Goal: Task Accomplishment & Management: Use online tool/utility

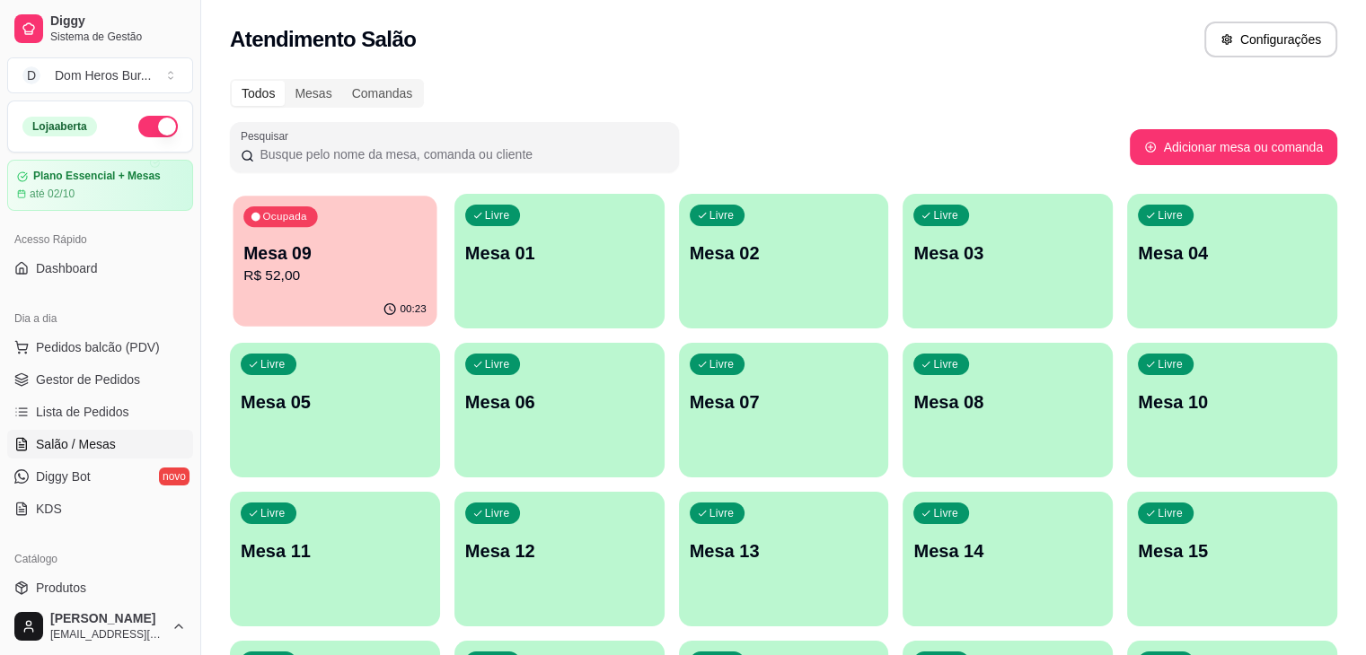
click at [345, 270] on p "R$ 52,00" at bounding box center [334, 276] width 183 height 21
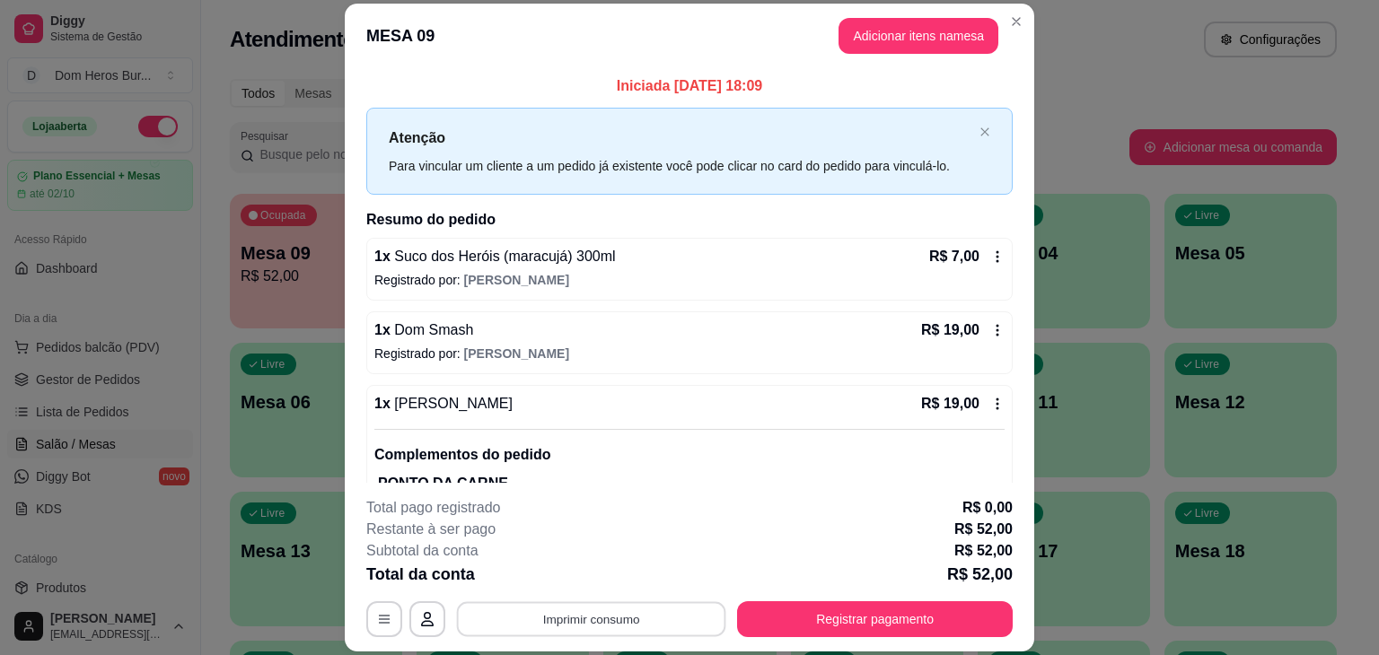
click at [515, 610] on button "Imprimir consumo" at bounding box center [591, 620] width 269 height 35
click at [575, 574] on button "IMPRESSORA" at bounding box center [590, 578] width 126 height 28
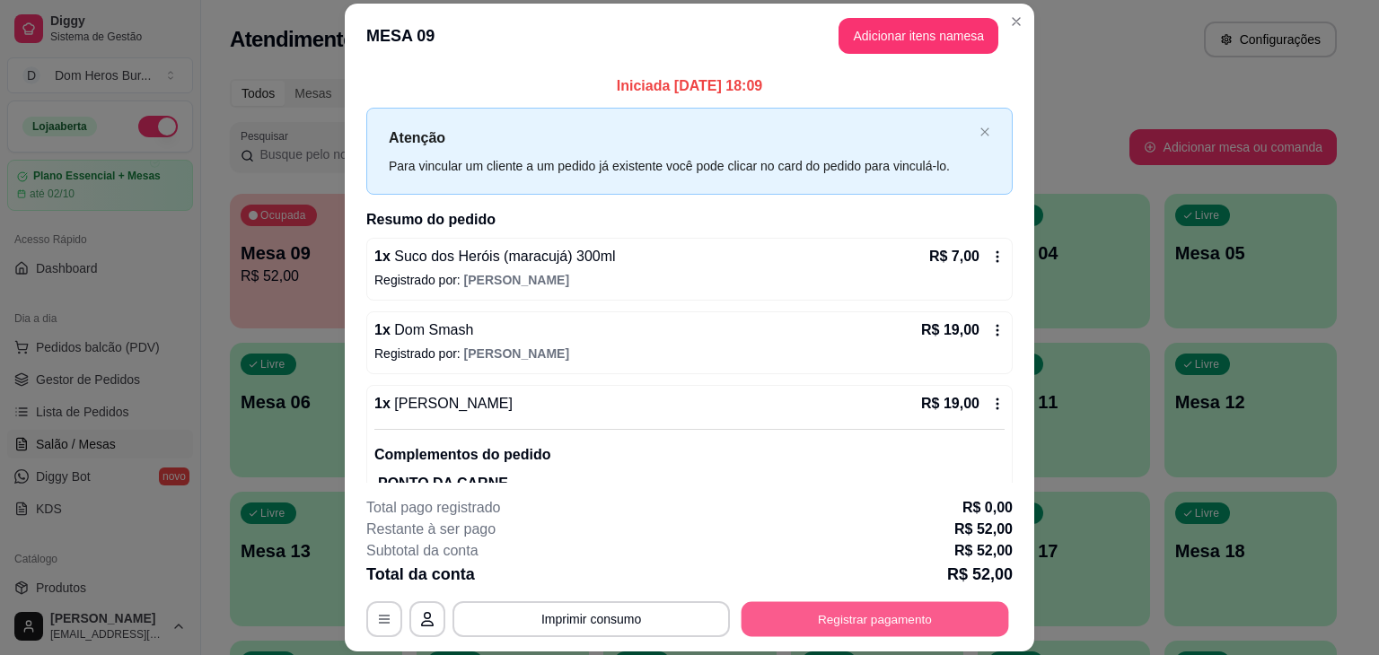
click at [787, 613] on button "Registrar pagamento" at bounding box center [876, 620] width 268 height 35
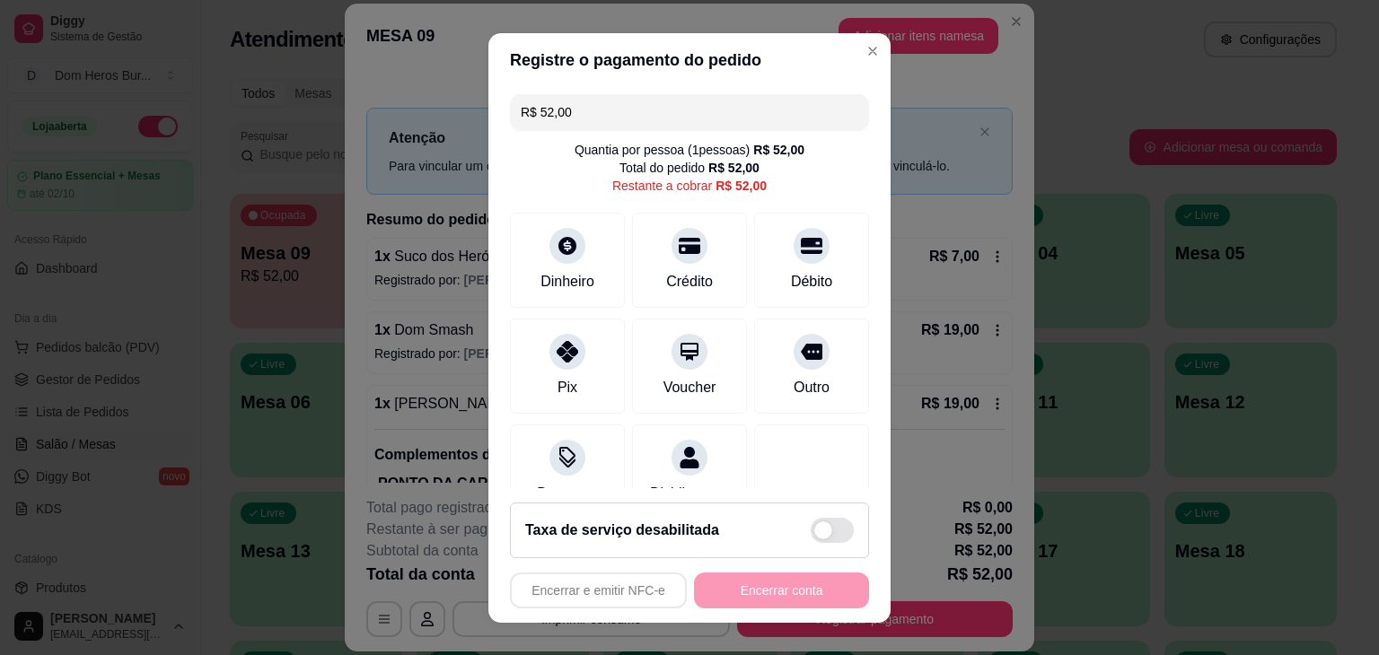
click at [612, 401] on div "Pix Voucher Outro" at bounding box center [689, 366] width 359 height 95
click at [576, 377] on div "Pix" at bounding box center [568, 362] width 127 height 105
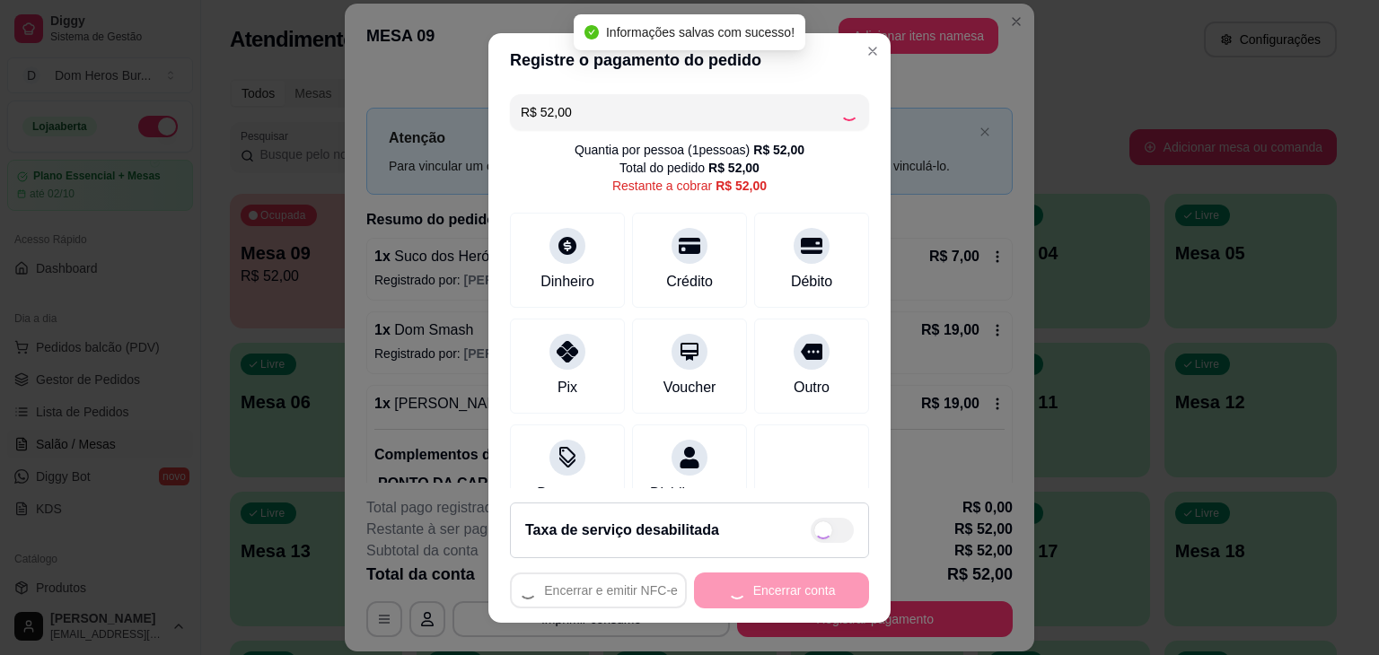
type input "R$ 0,00"
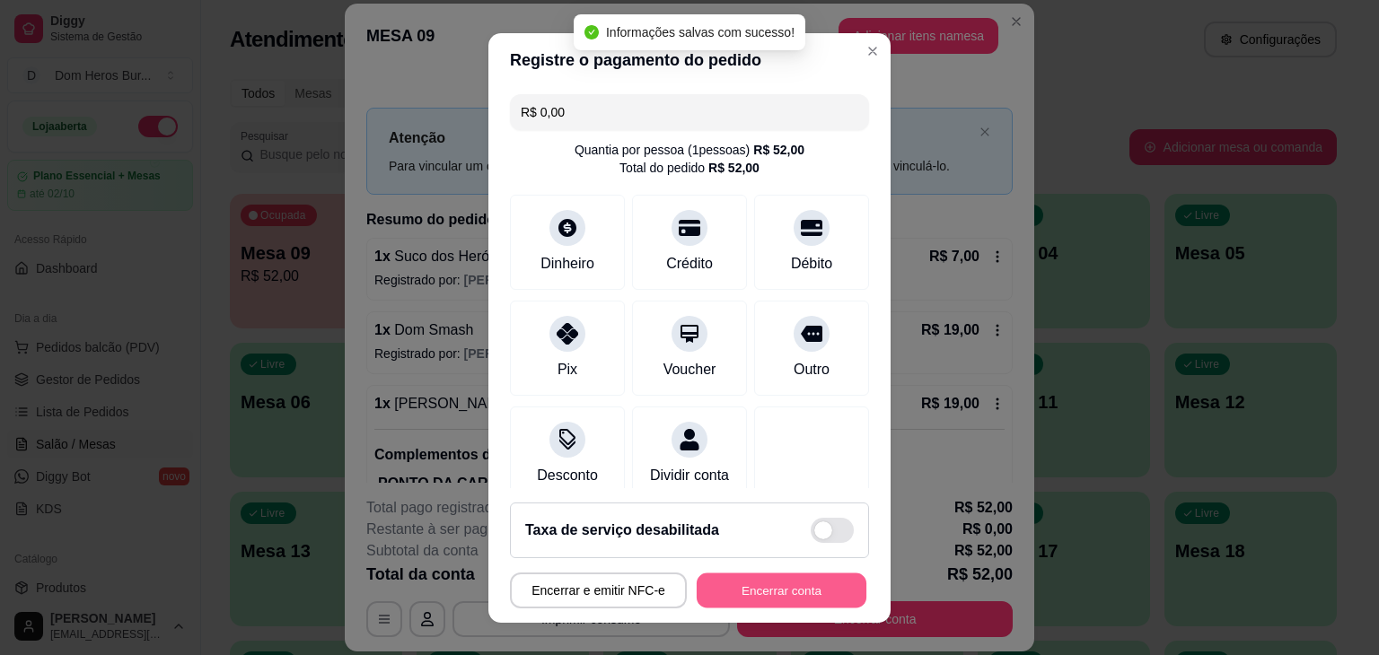
click at [741, 573] on button "Encerrar conta" at bounding box center [782, 590] width 170 height 35
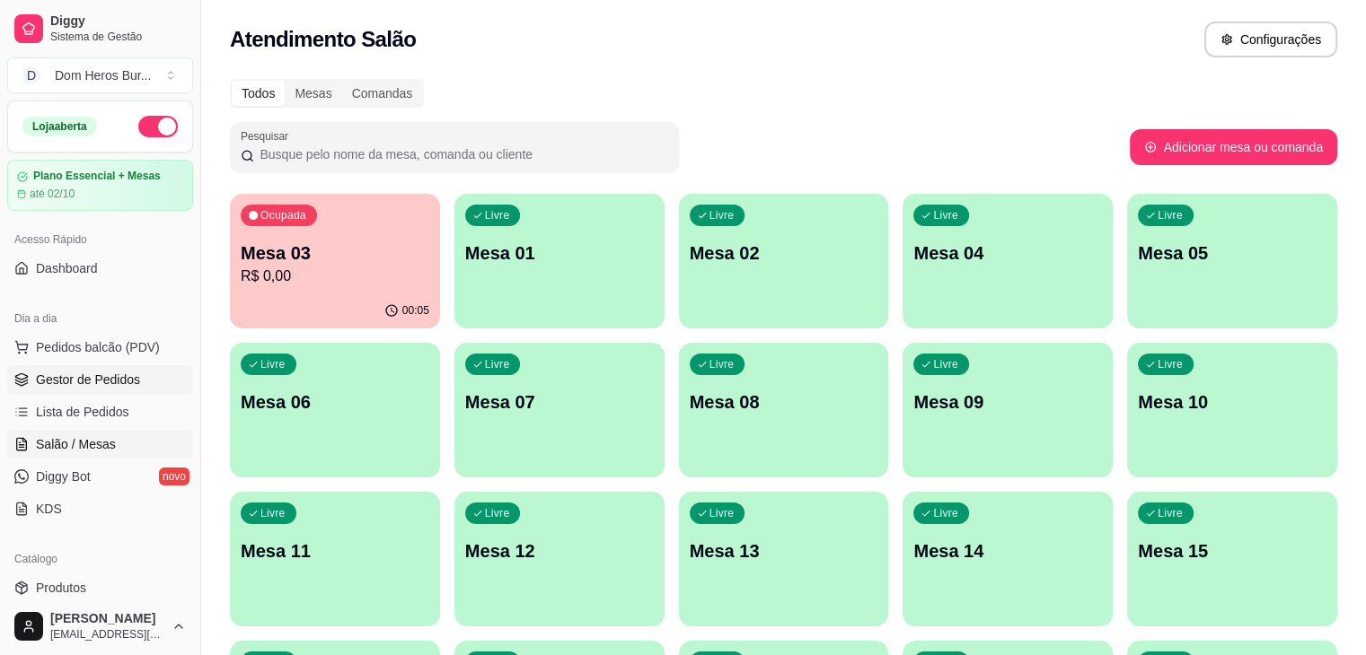
click at [129, 389] on link "Gestor de Pedidos" at bounding box center [100, 379] width 186 height 29
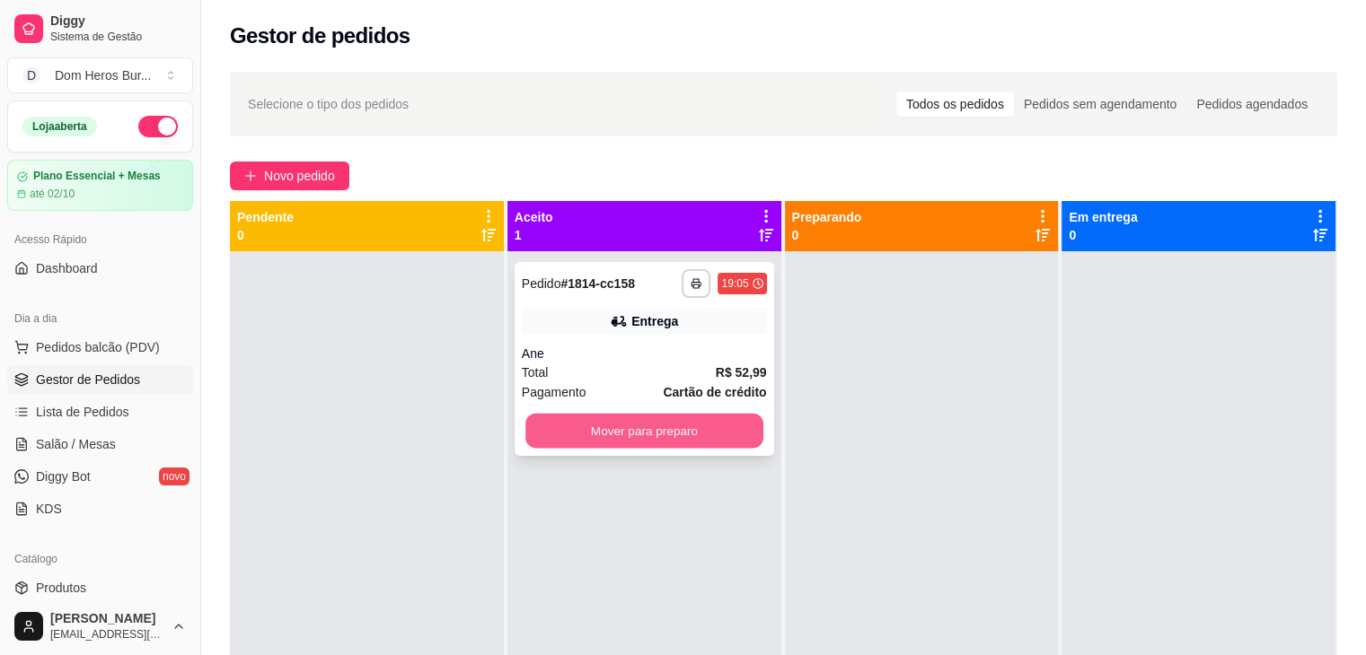
click at [605, 437] on button "Mover para preparo" at bounding box center [644, 431] width 238 height 35
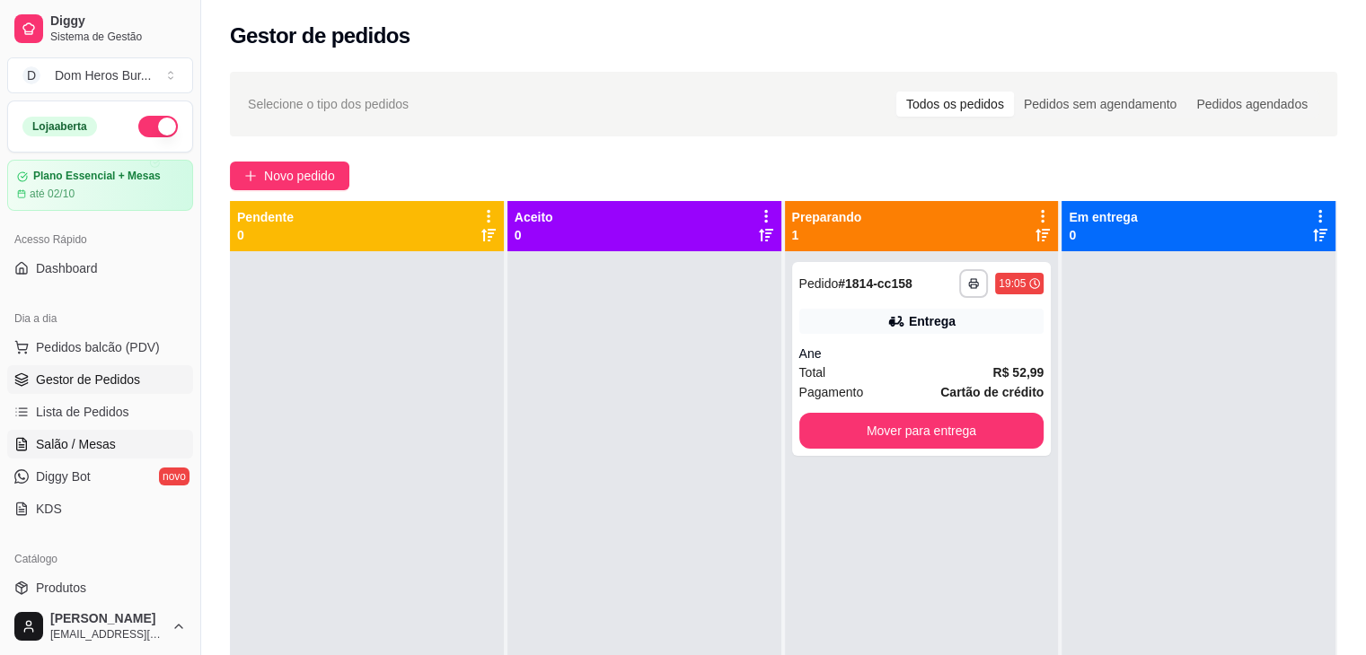
click at [64, 457] on link "Salão / Mesas" at bounding box center [100, 444] width 186 height 29
